Goal: Information Seeking & Learning: Learn about a topic

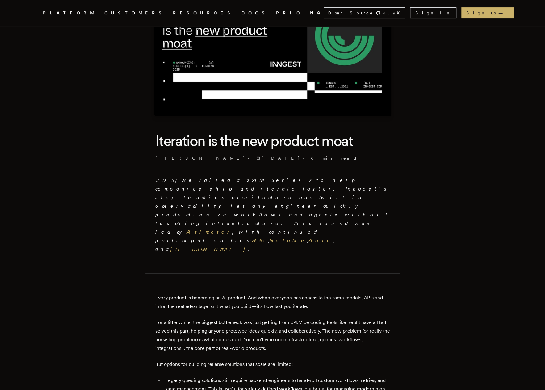
scroll to position [62, 0]
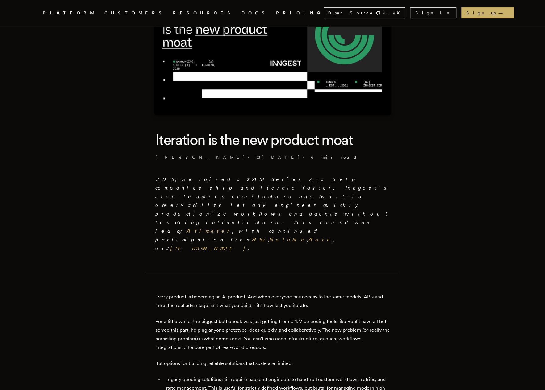
drag, startPoint x: 217, startPoint y: 145, endPoint x: 253, endPoint y: 148, distance: 36.8
click at [226, 146] on h1 "Iteration is the new product moat" at bounding box center [272, 139] width 235 height 19
click at [254, 148] on h1 "Iteration is the new product moat" at bounding box center [272, 139] width 235 height 19
drag, startPoint x: 329, startPoint y: 195, endPoint x: 347, endPoint y: 195, distance: 18.5
click at [344, 195] on em "TLDR; we raised a $21M Series A to help companies ship and iterate faster. Inng…" at bounding box center [272, 214] width 235 height 75
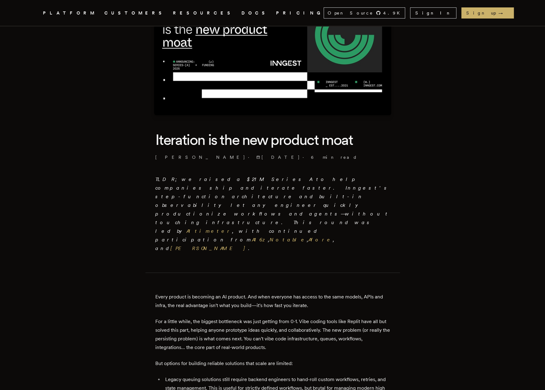
click at [347, 195] on em "TLDR; we raised a $21M Series A to help companies ship and iterate faster. Inng…" at bounding box center [272, 214] width 235 height 75
drag, startPoint x: 335, startPoint y: 199, endPoint x: 348, endPoint y: 197, distance: 12.7
click at [347, 198] on em "TLDR; we raised a $21M Series A to help companies ship and iterate faster. Inng…" at bounding box center [272, 214] width 235 height 75
click at [348, 197] on em "TLDR; we raised a $21M Series A to help companies ship and iterate faster. Inng…" at bounding box center [272, 214] width 235 height 75
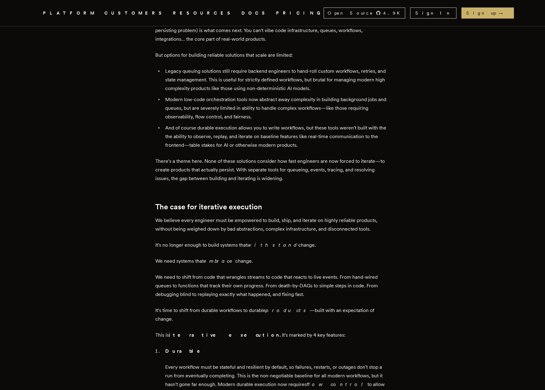
scroll to position [494, 0]
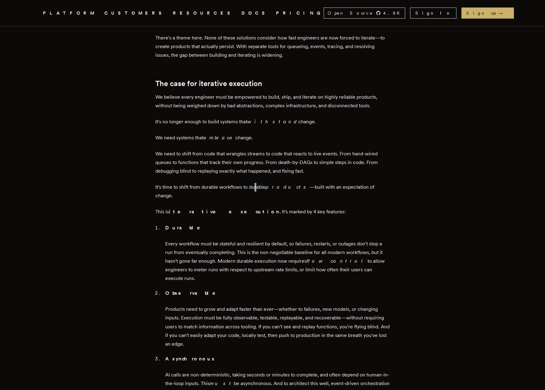
drag, startPoint x: 257, startPoint y: 139, endPoint x: 266, endPoint y: 205, distance: 67.3
click at [258, 179] on div "TLDR; we raised a $21M Series A to help companies ship and iterate faster. Inng…" at bounding box center [272, 350] width 235 height 1214
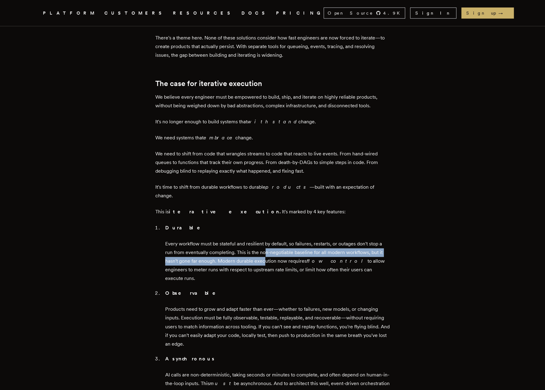
drag, startPoint x: 266, startPoint y: 205, endPoint x: 263, endPoint y: 206, distance: 3.4
click at [266, 240] on p "Every workflow must be stateful and resilient by default, so failures, restarts…" at bounding box center [277, 261] width 225 height 43
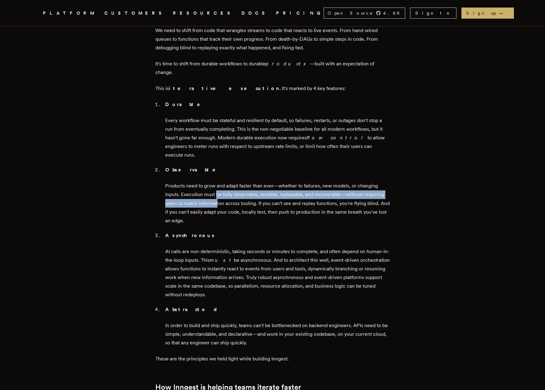
drag, startPoint x: 221, startPoint y: 155, endPoint x: 227, endPoint y: 188, distance: 33.2
click at [222, 182] on p "Products need to grow and adapt faster than ever—whether to failures, new model…" at bounding box center [277, 203] width 225 height 43
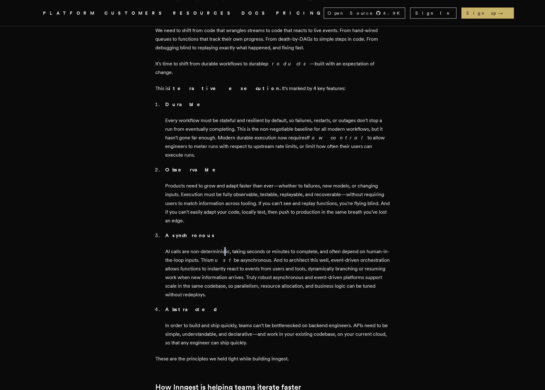
drag, startPoint x: 227, startPoint y: 188, endPoint x: 225, endPoint y: 207, distance: 18.9
click at [227, 247] on p "AI calls are non-deterministic, taking seconds or minutes to complete, and ofte…" at bounding box center [277, 273] width 225 height 52
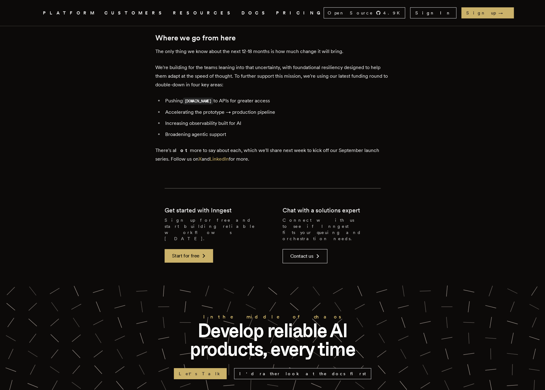
scroll to position [1259, 0]
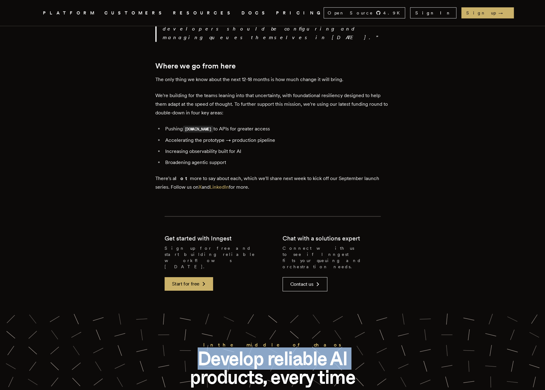
drag, startPoint x: 130, startPoint y: 173, endPoint x: 146, endPoint y: 204, distance: 34.7
click at [146, 341] on div "In the middle of chaos Develop reliable AI products, every time Let's Talk I'd …" at bounding box center [272, 374] width 395 height 67
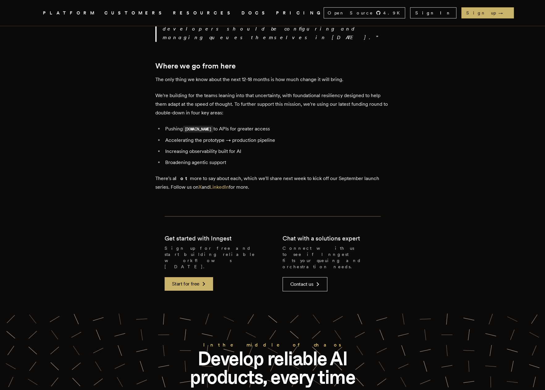
click at [144, 341] on div "In the middle of chaos Develop reliable AI products, every time Let's Talk I'd …" at bounding box center [272, 374] width 395 height 67
